Goal: Information Seeking & Learning: Understand process/instructions

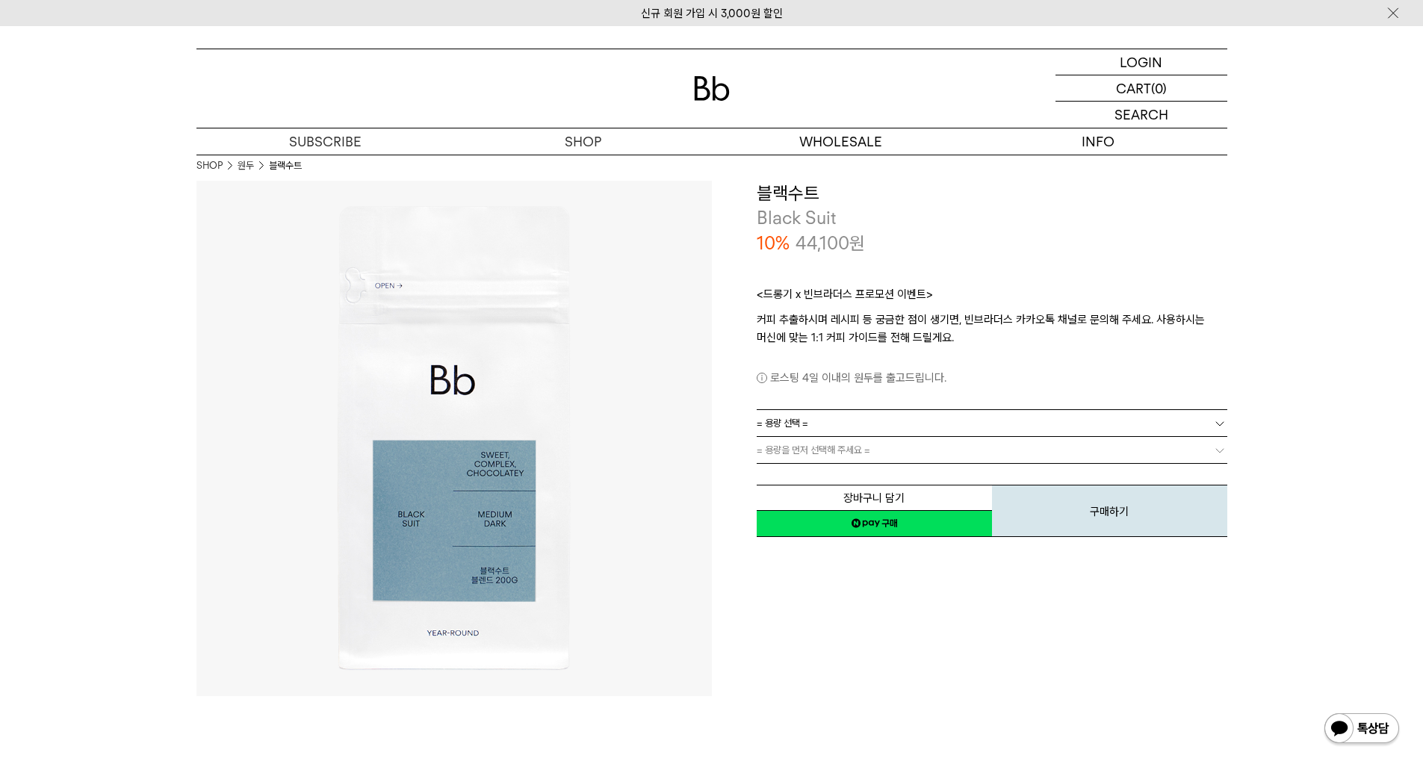
scroll to position [1569, 0]
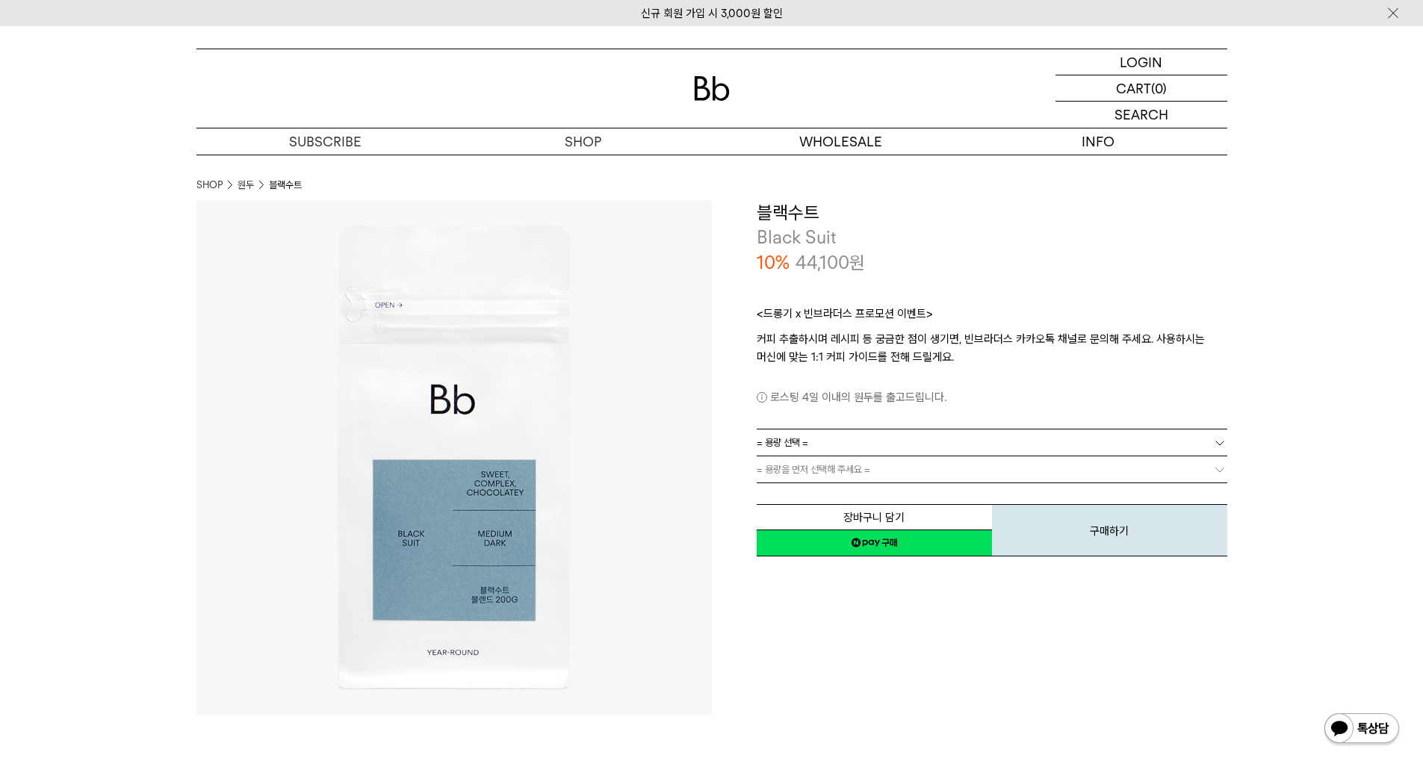
drag, startPoint x: 767, startPoint y: 350, endPoint x: 968, endPoint y: 357, distance: 201.1
drag, startPoint x: 1065, startPoint y: 350, endPoint x: 999, endPoint y: 366, distance: 67.8
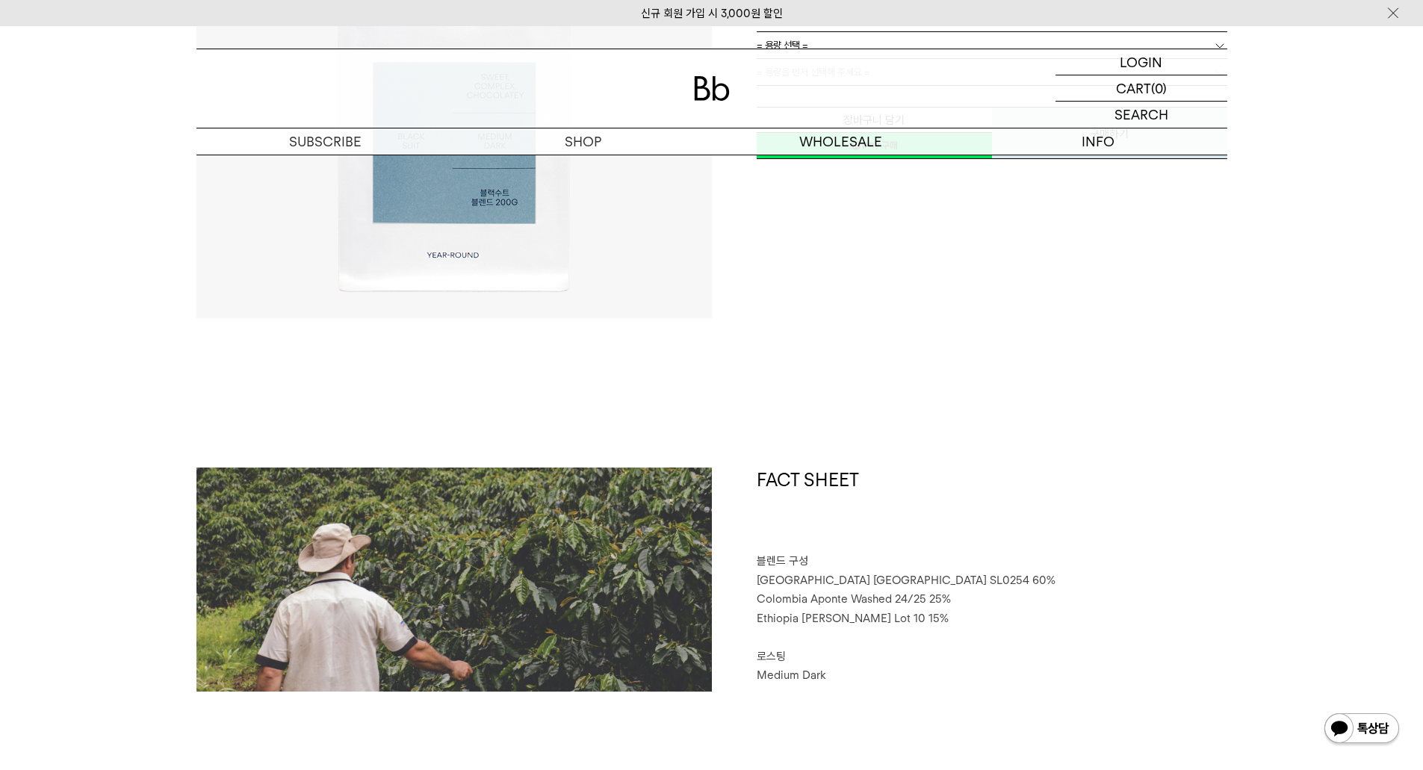
scroll to position [1793, 0]
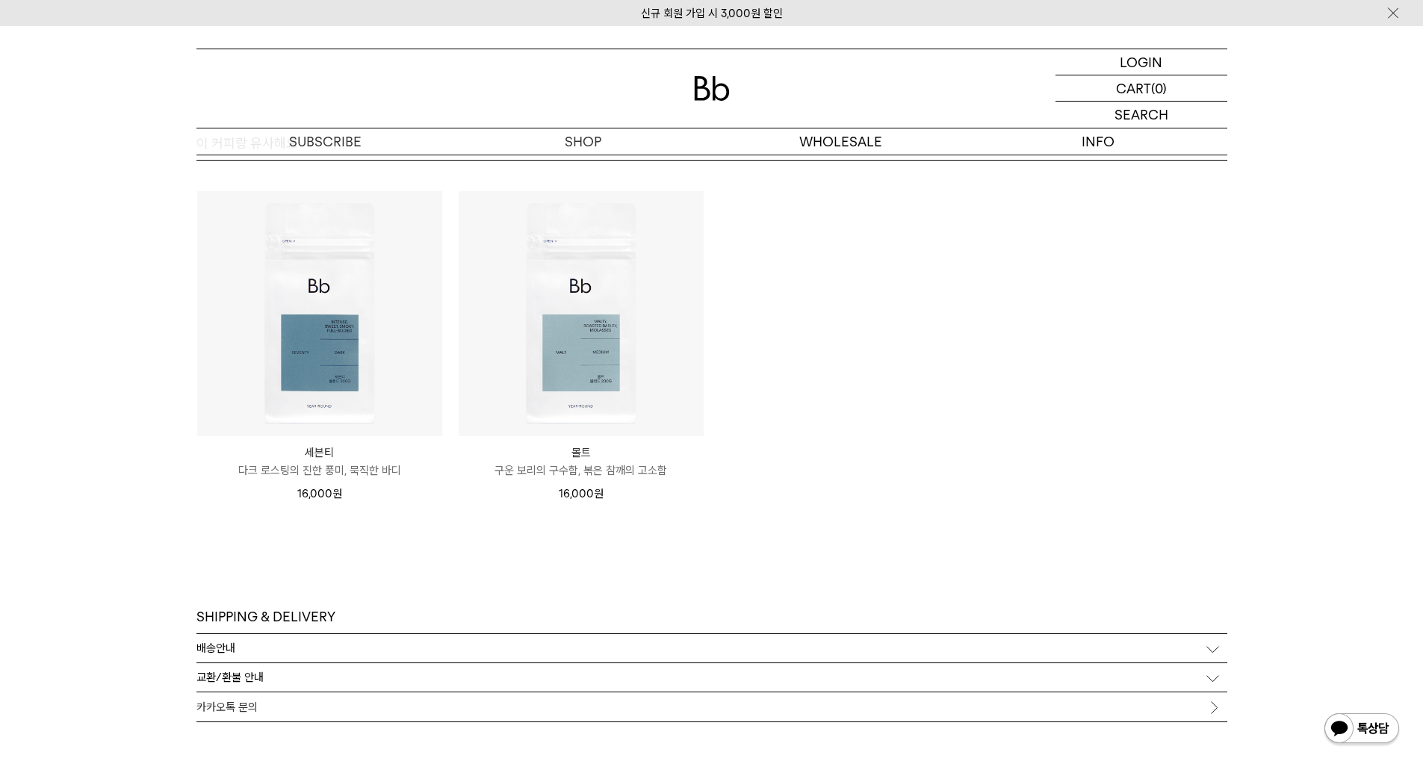
scroll to position [3810, 0]
